Goal: Task Accomplishment & Management: Use online tool/utility

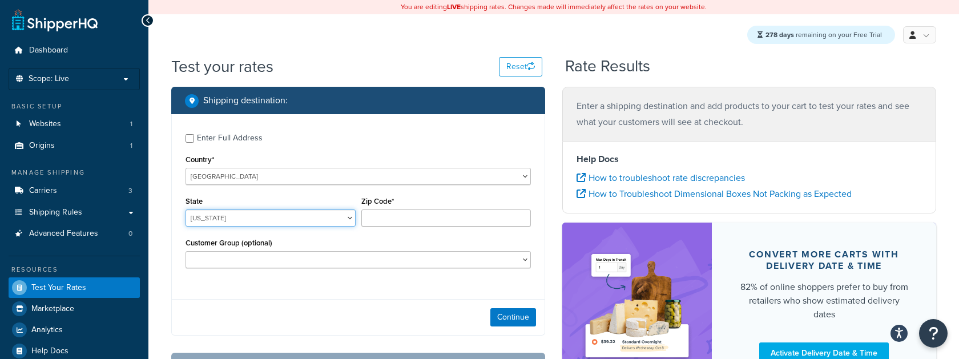
click at [239, 225] on select "Alabama Alaska American Samoa Arizona Arkansas Armed Forces Americas Armed Forc…" at bounding box center [271, 218] width 170 height 17
select select "WA"
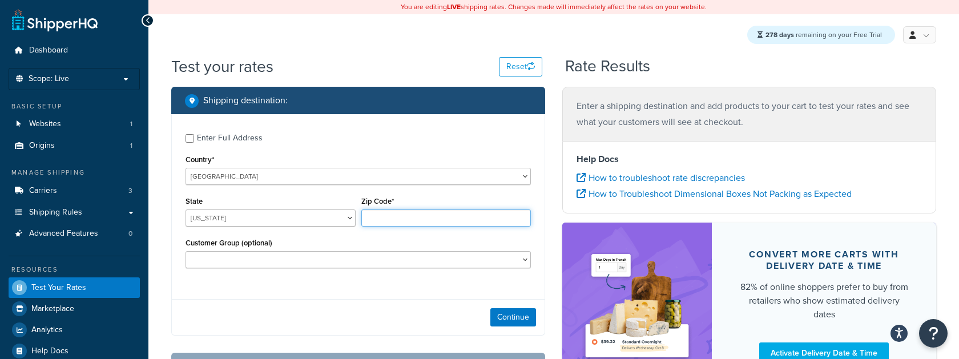
click at [393, 214] on input "Zip Code*" at bounding box center [447, 218] width 170 height 17
type input "98040"
click at [519, 318] on button "Continue" at bounding box center [514, 317] width 46 height 18
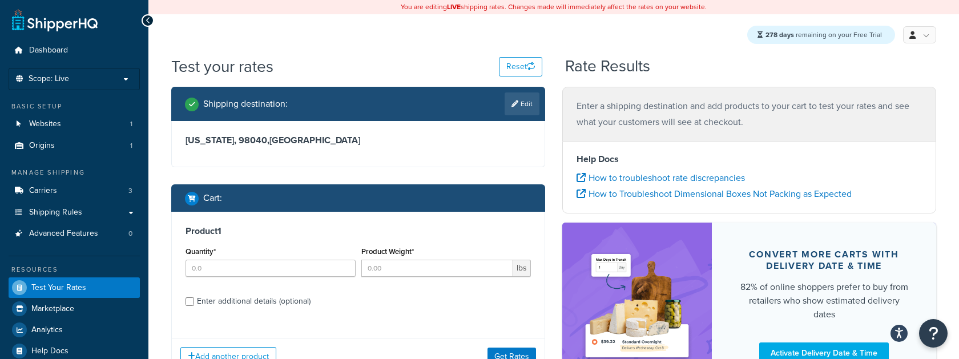
scroll to position [49, 0]
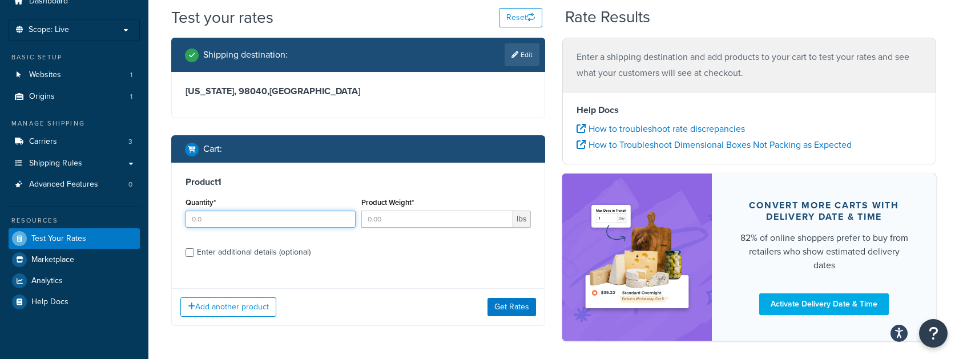
click at [298, 221] on input "Quantity*" at bounding box center [271, 219] width 170 height 17
type input "3"
click at [390, 214] on input "Product Weight*" at bounding box center [438, 219] width 152 height 17
type input "4"
click at [525, 300] on button "Get Rates" at bounding box center [512, 307] width 49 height 18
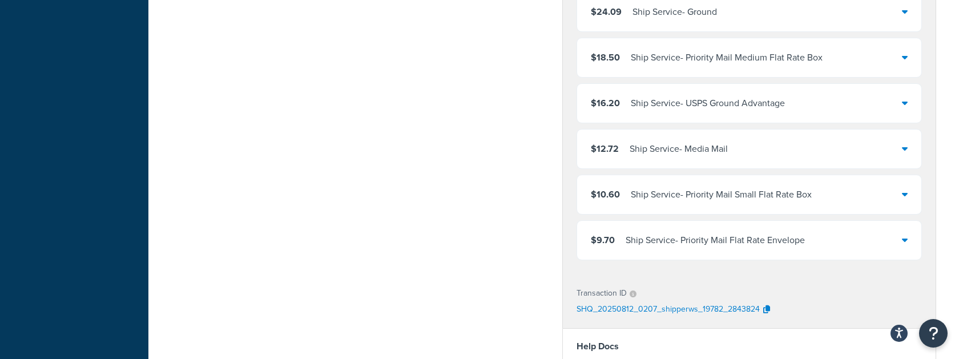
scroll to position [0, 0]
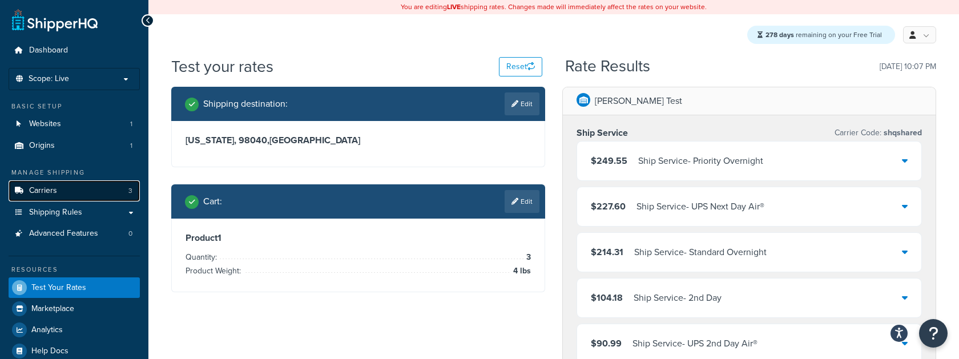
click at [68, 194] on link "Carriers 3" at bounding box center [74, 190] width 131 height 21
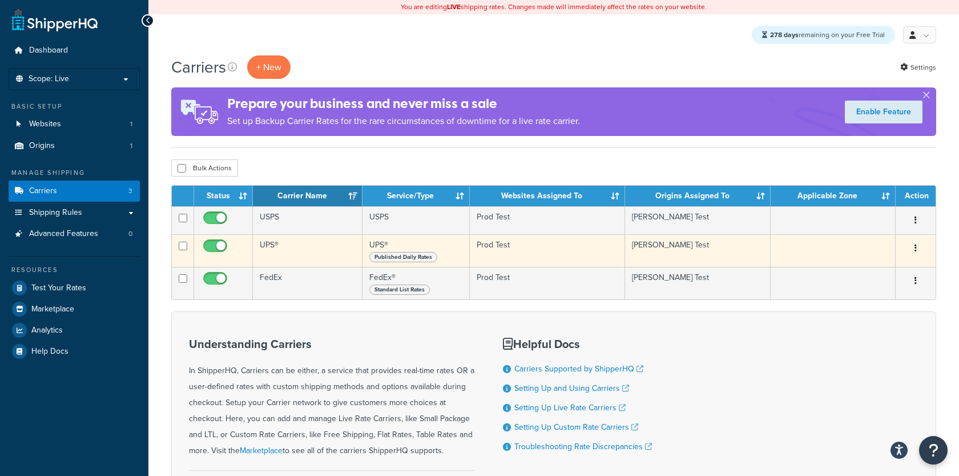
click at [219, 248] on input "checkbox" at bounding box center [216, 249] width 31 height 14
checkbox input "true"
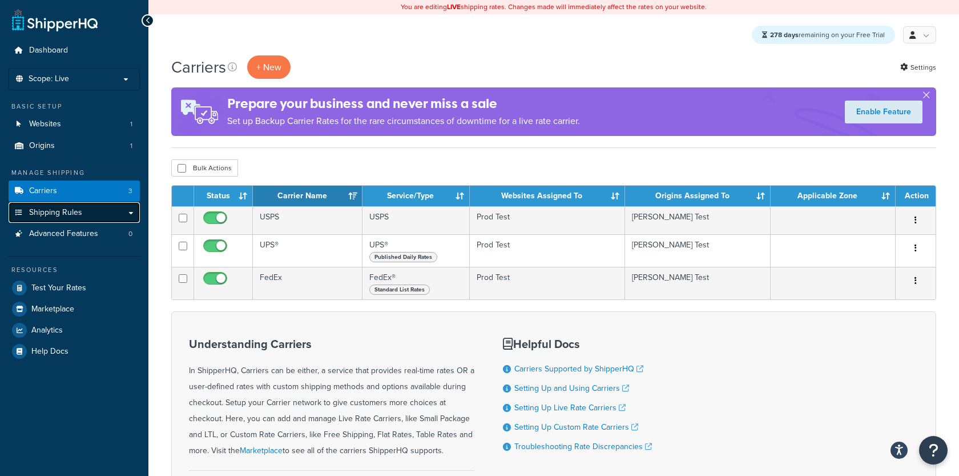
click at [114, 214] on link "Shipping Rules" at bounding box center [74, 212] width 131 height 21
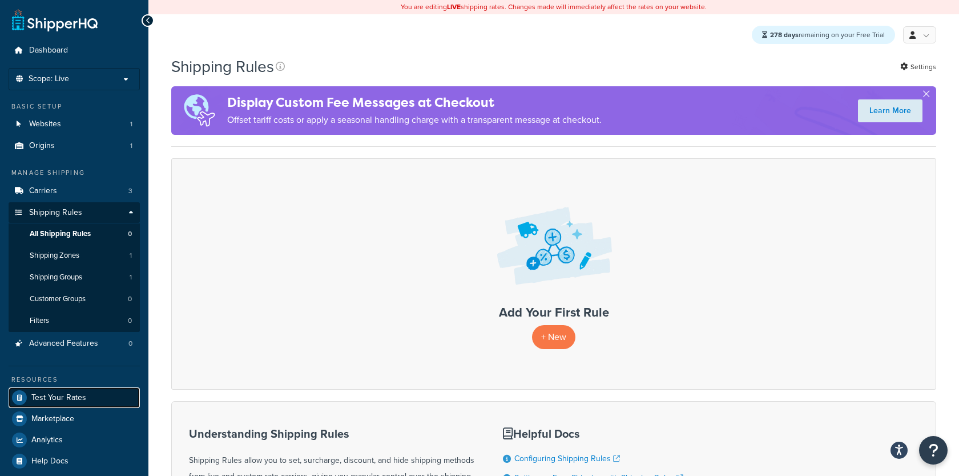
click at [87, 401] on link "Test Your Rates" at bounding box center [74, 397] width 131 height 21
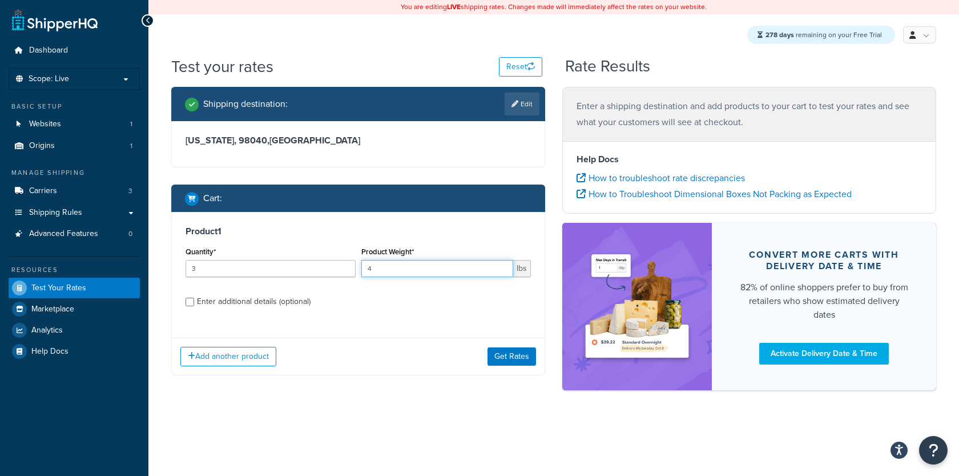
click at [437, 270] on input "4" at bounding box center [438, 268] width 152 height 17
type input "2"
click at [496, 352] on button "Get Rates" at bounding box center [512, 356] width 49 height 18
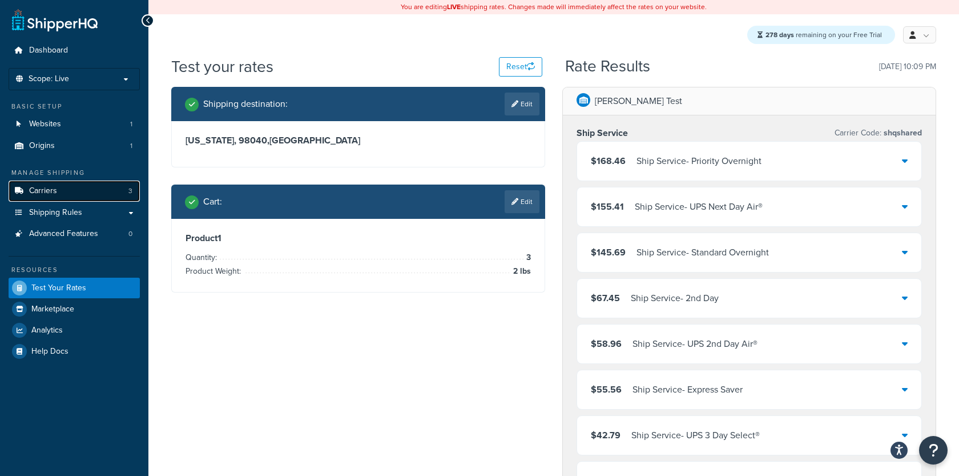
click at [91, 192] on link "Carriers 3" at bounding box center [74, 190] width 131 height 21
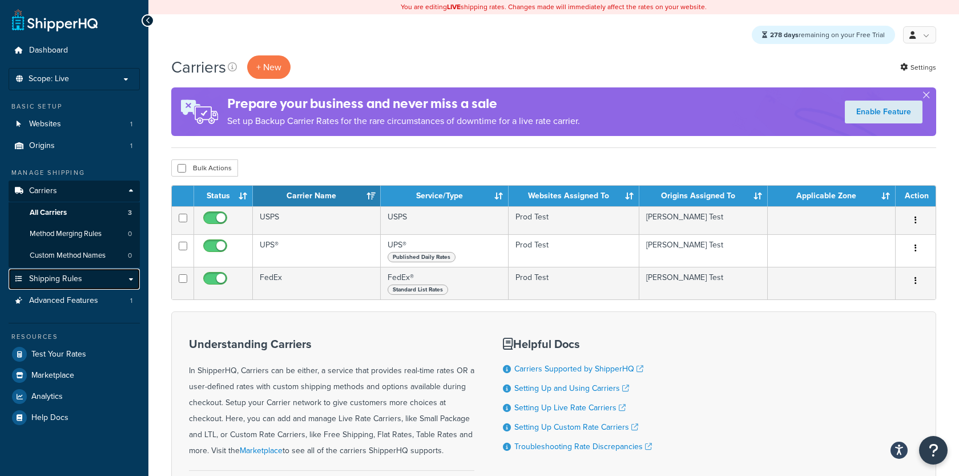
click at [71, 279] on span "Shipping Rules" at bounding box center [55, 279] width 53 height 10
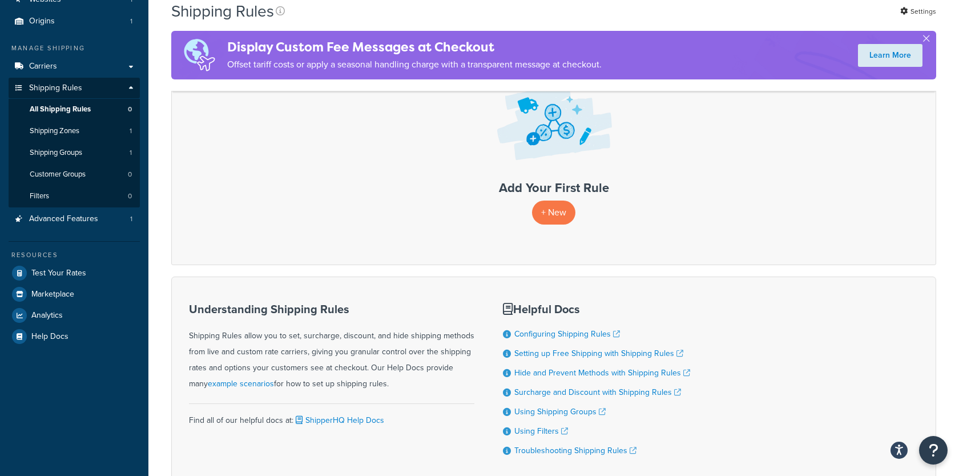
scroll to position [146, 0]
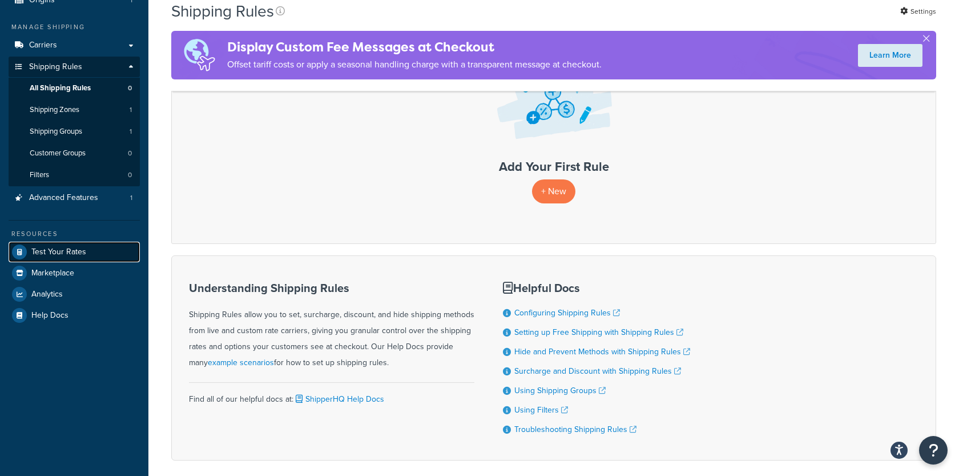
click at [91, 246] on link "Test Your Rates" at bounding box center [74, 252] width 131 height 21
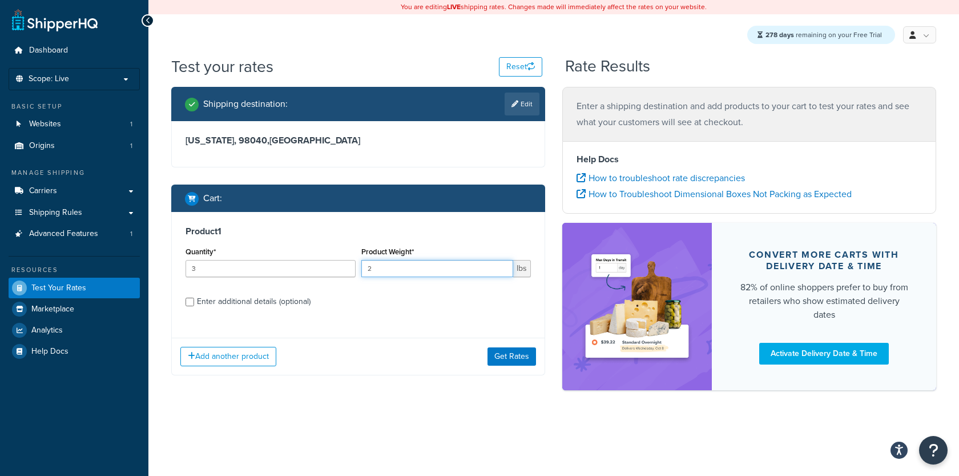
click at [447, 266] on input "2" at bounding box center [438, 268] width 152 height 17
type input "5"
click at [525, 359] on button "Get Rates" at bounding box center [512, 356] width 49 height 18
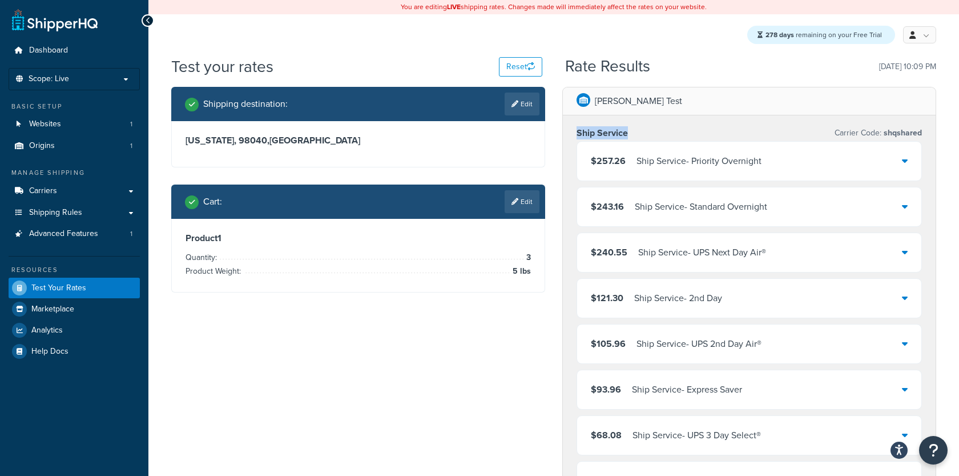
drag, startPoint x: 577, startPoint y: 135, endPoint x: 636, endPoint y: 134, distance: 58.8
click at [636, 134] on div "Ship Service Carrier Code: shqshared" at bounding box center [750, 133] width 346 height 16
click at [684, 158] on div "Ship Service - Priority Overnight" at bounding box center [699, 161] width 125 height 16
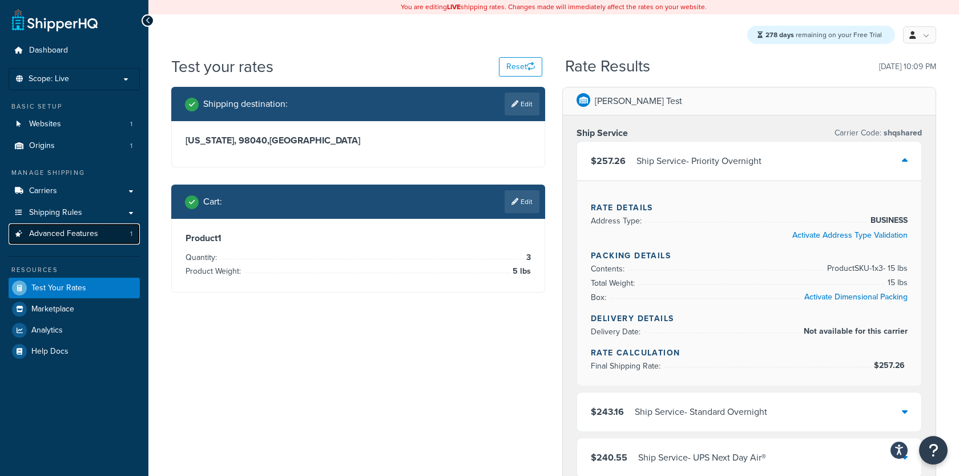
click at [107, 230] on link "Advanced Features 1" at bounding box center [74, 233] width 131 height 21
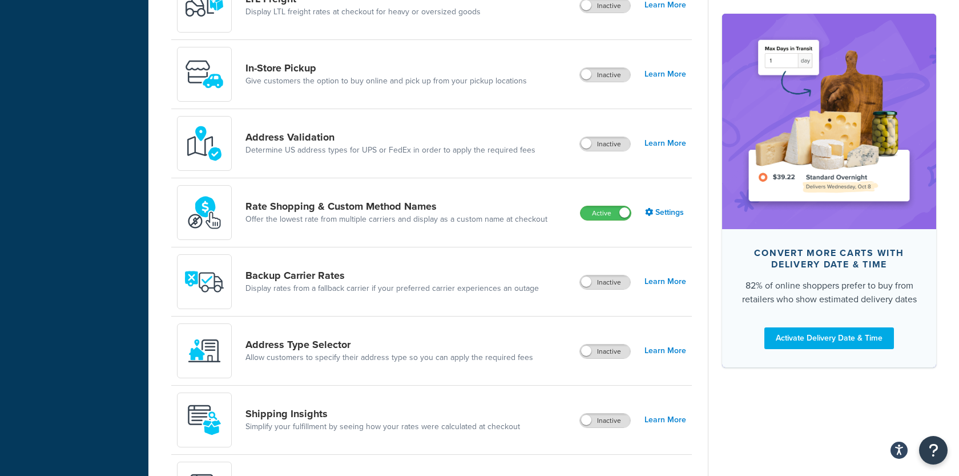
scroll to position [500, 0]
click at [672, 215] on link "Settings" at bounding box center [665, 214] width 41 height 16
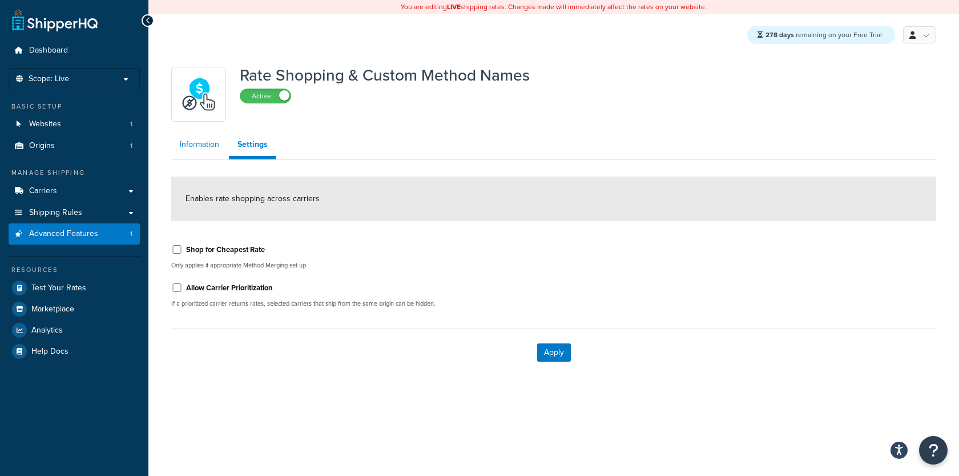
click at [212, 143] on link "Information" at bounding box center [199, 144] width 57 height 23
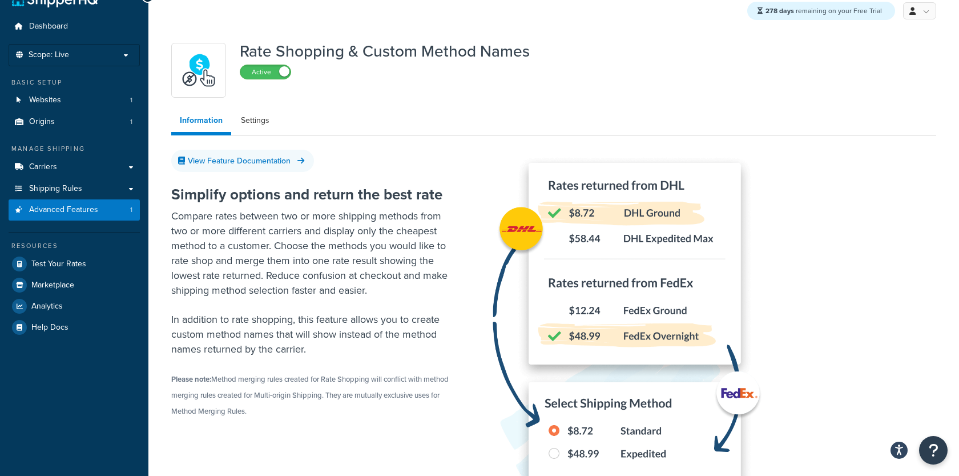
scroll to position [18, 0]
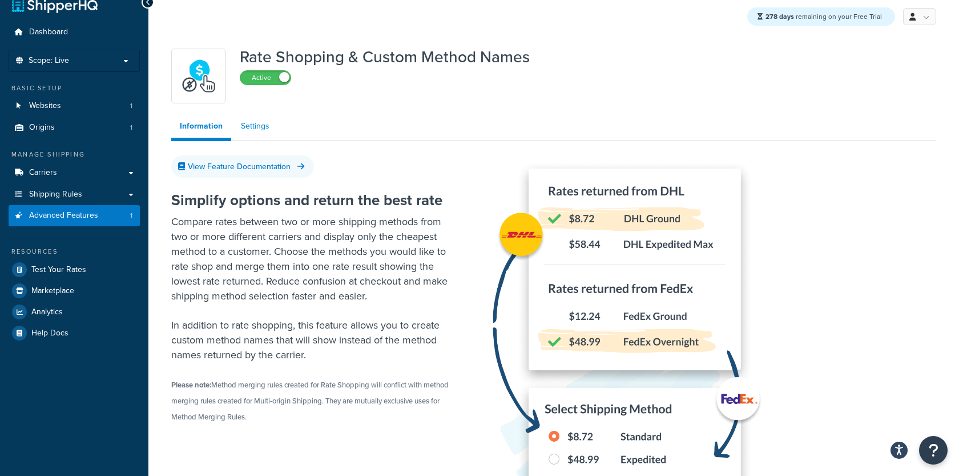
click at [259, 130] on link "Settings" at bounding box center [255, 126] width 46 height 23
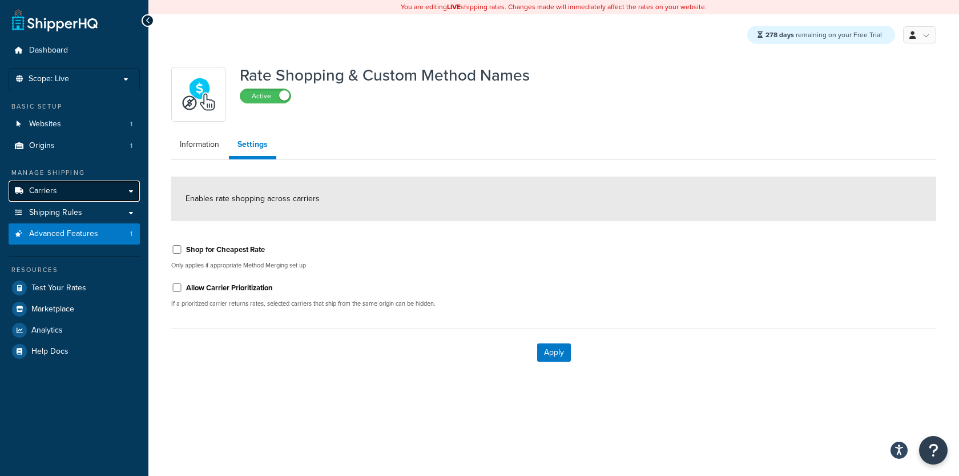
click at [110, 187] on link "Carriers" at bounding box center [74, 190] width 131 height 21
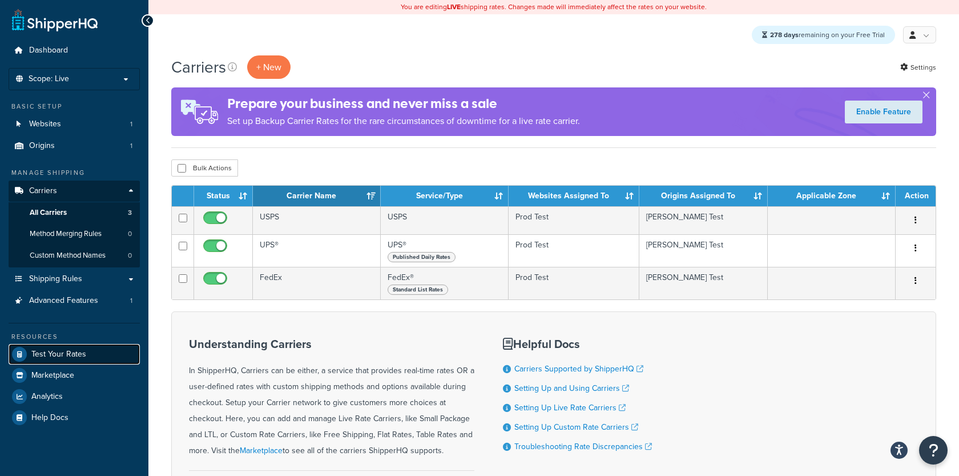
click at [101, 351] on link "Test Your Rates" at bounding box center [74, 354] width 131 height 21
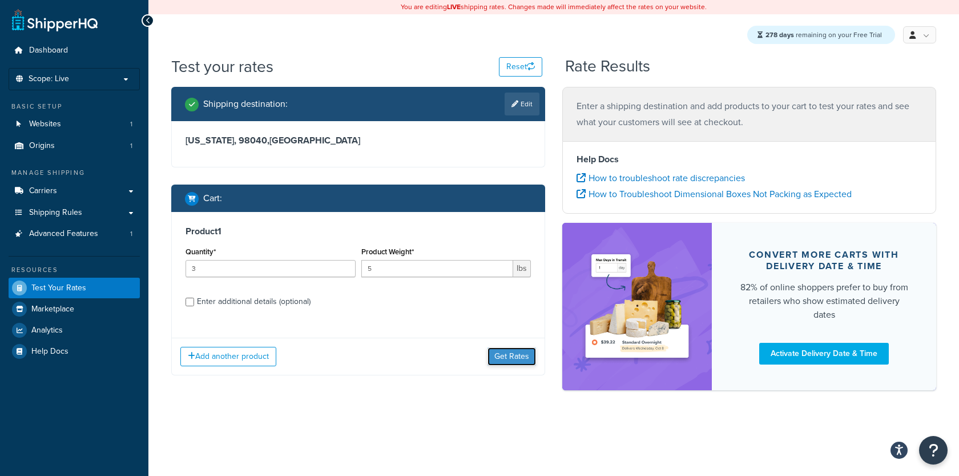
click at [518, 352] on button "Get Rates" at bounding box center [512, 356] width 49 height 18
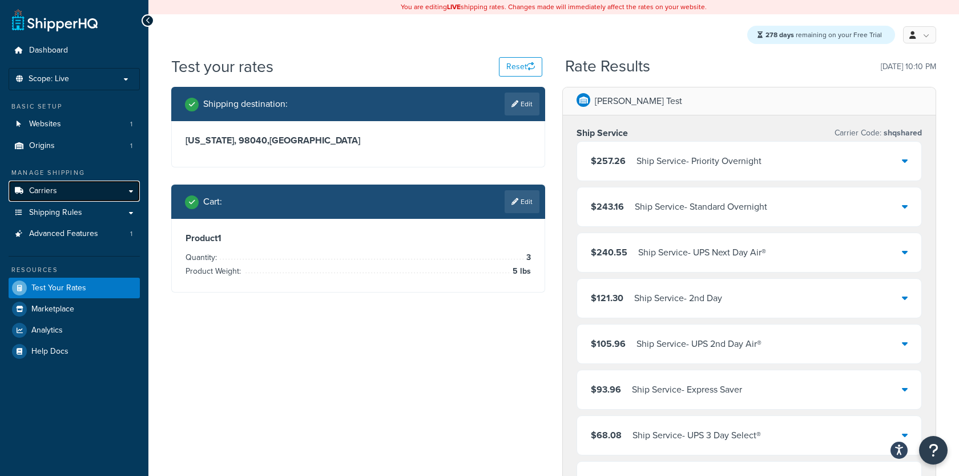
click at [65, 199] on link "Carriers" at bounding box center [74, 190] width 131 height 21
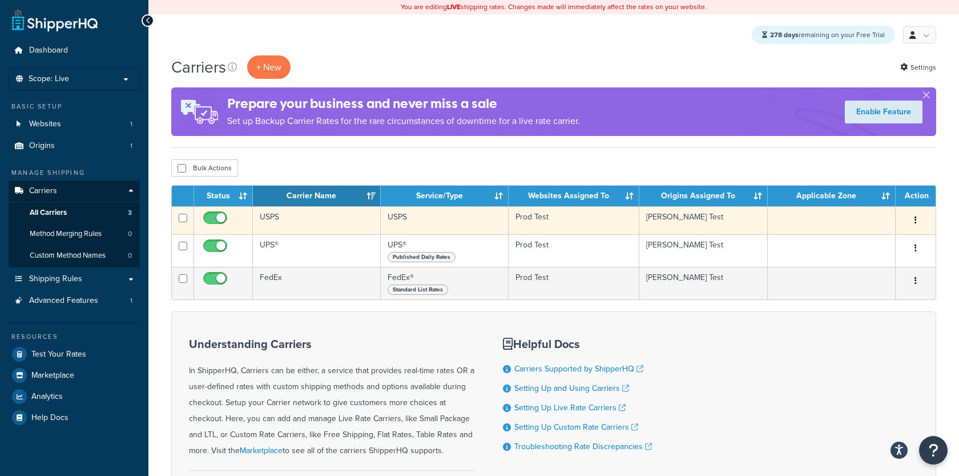
click at [298, 226] on td "USPS" at bounding box center [317, 220] width 128 height 28
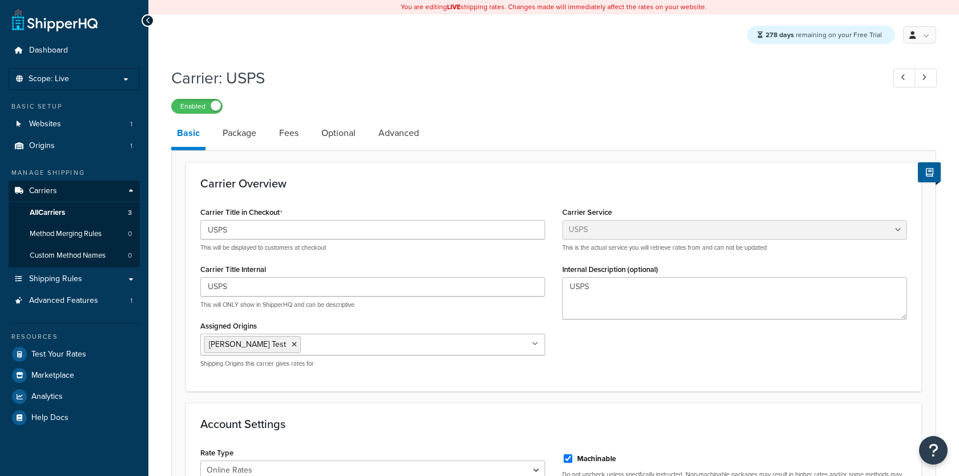
select select "usps"
select select "ONLINE"
click at [73, 191] on link "Carriers" at bounding box center [74, 190] width 131 height 21
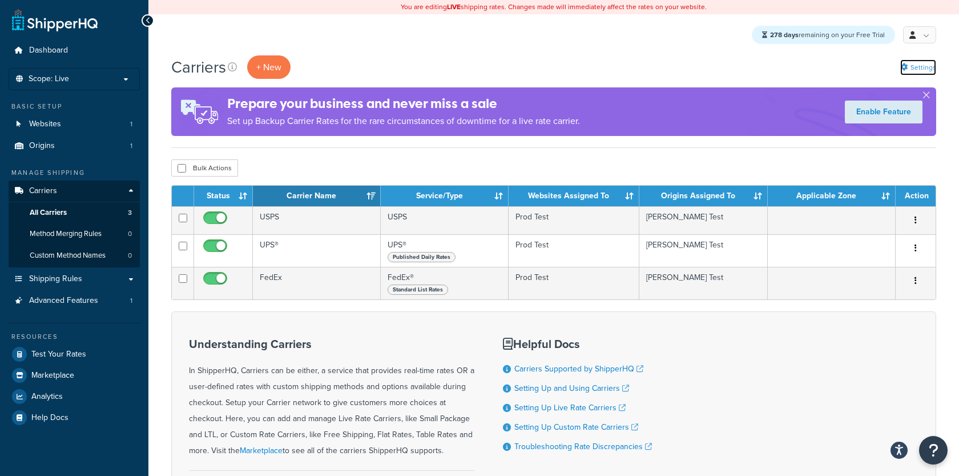
click at [935, 67] on link "Settings" at bounding box center [919, 67] width 36 height 16
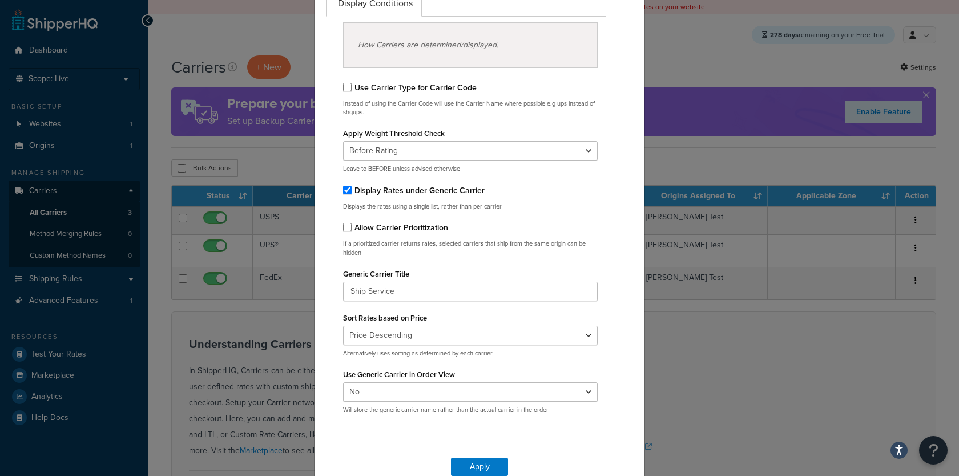
scroll to position [127, 0]
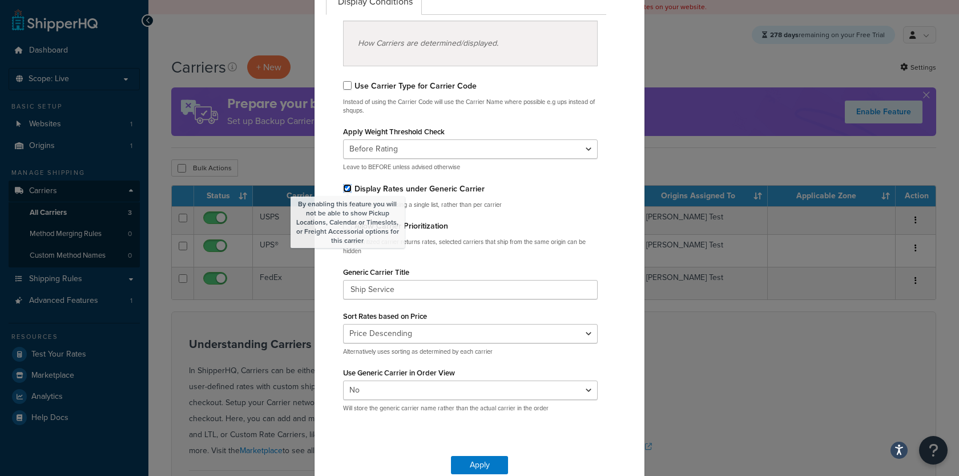
click at [346, 187] on input "By enabling this feature you will not be able to show Pickup Locations, Calenda…" at bounding box center [347, 188] width 9 height 9
checkbox input "false"
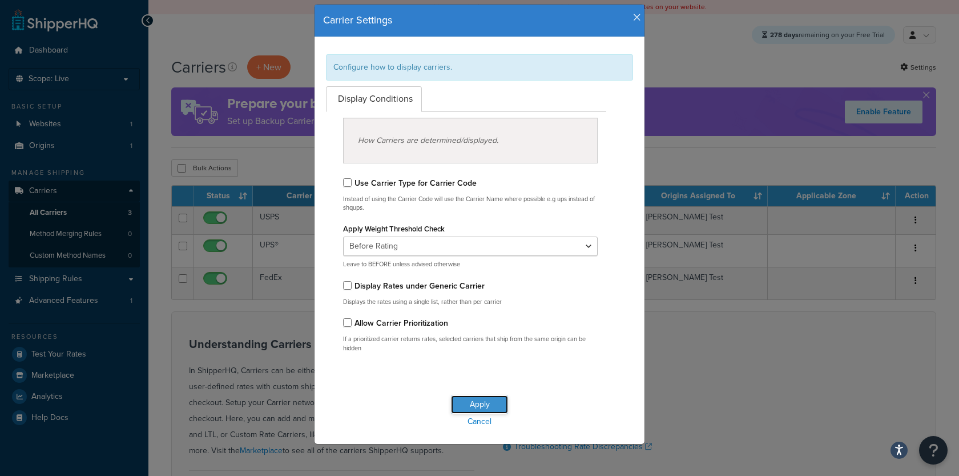
click at [476, 397] on button "Apply" at bounding box center [479, 404] width 57 height 18
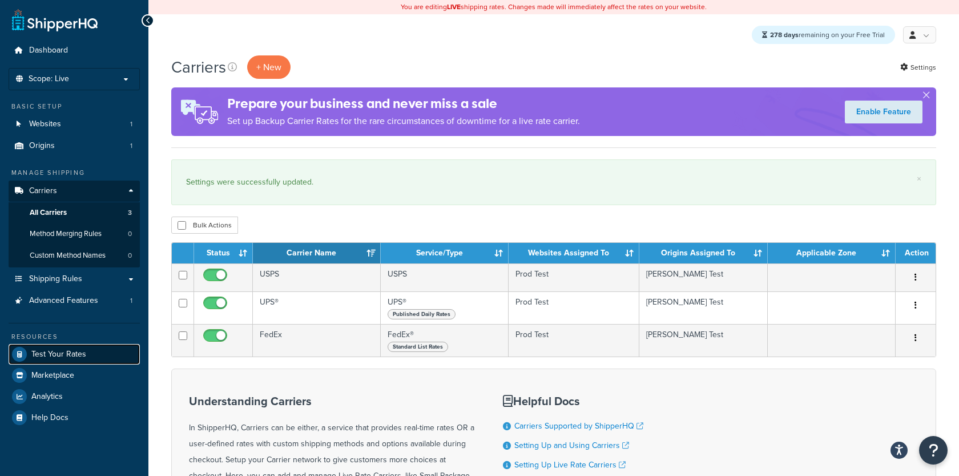
click at [89, 351] on link "Test Your Rates" at bounding box center [74, 354] width 131 height 21
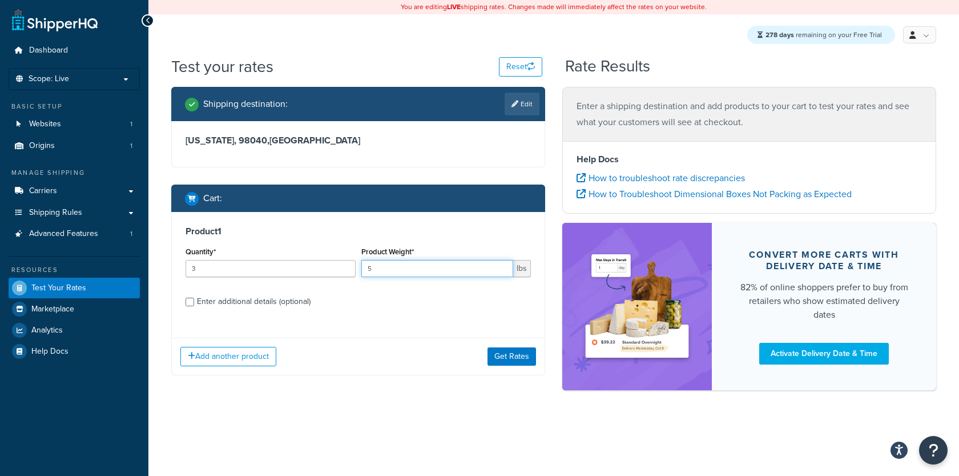
click at [390, 264] on input "5" at bounding box center [438, 268] width 152 height 17
type input "2"
click at [528, 362] on button "Get Rates" at bounding box center [512, 356] width 49 height 18
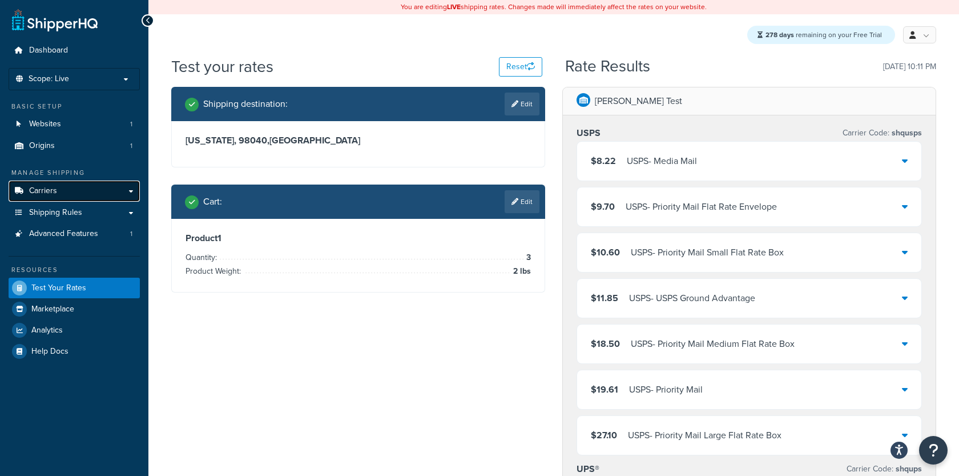
click at [74, 192] on link "Carriers" at bounding box center [74, 190] width 131 height 21
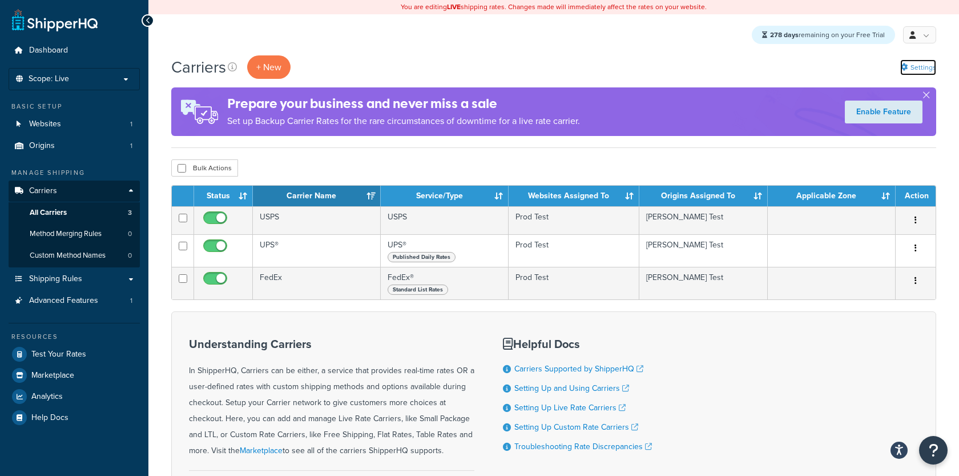
click at [915, 69] on link "Settings" at bounding box center [919, 67] width 36 height 16
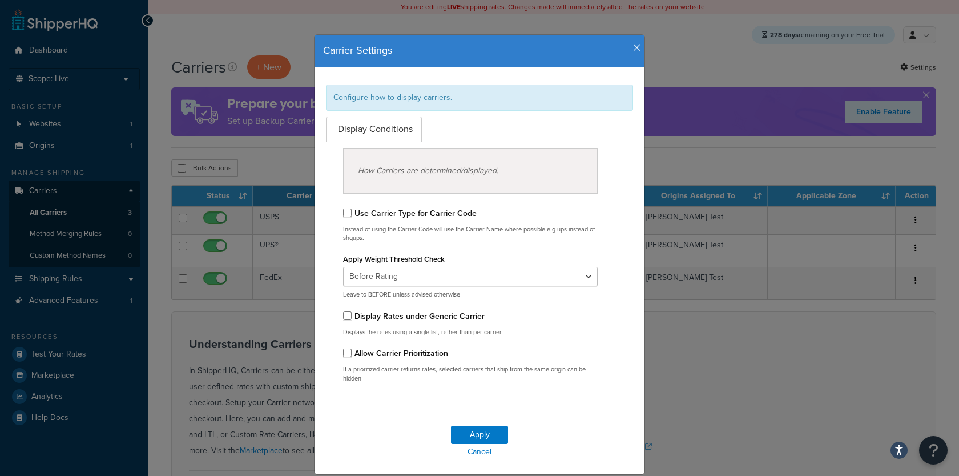
scroll to position [30, 0]
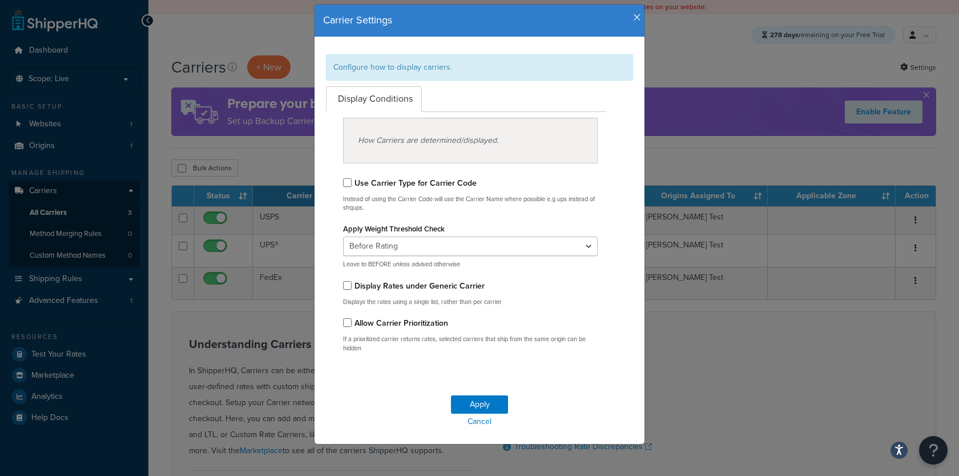
click at [641, 18] on icon "button" at bounding box center [637, 18] width 8 height 10
